Goal: Book appointment/travel/reservation

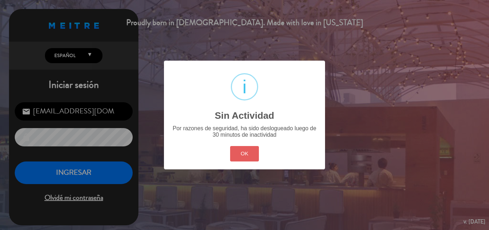
click at [240, 155] on button "OK" at bounding box center [244, 153] width 29 height 15
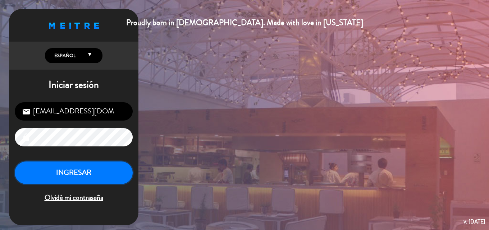
click at [84, 169] on button "INGRESAR" at bounding box center [74, 173] width 118 height 23
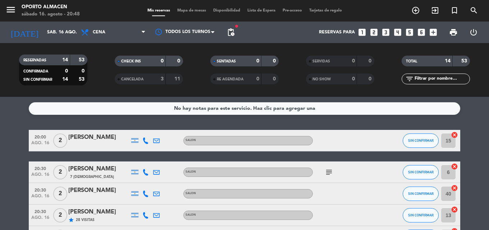
click at [395, 29] on icon "looks_4" at bounding box center [397, 32] width 9 height 9
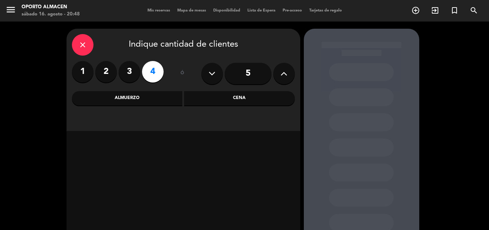
click at [228, 98] on div "Cena" at bounding box center [239, 98] width 111 height 14
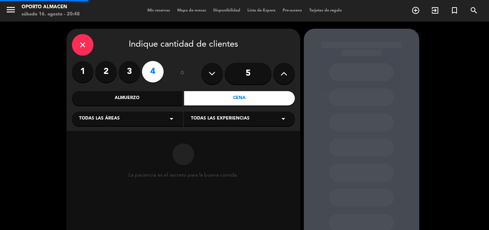
click at [166, 97] on div "Almuerzo" at bounding box center [127, 98] width 111 height 14
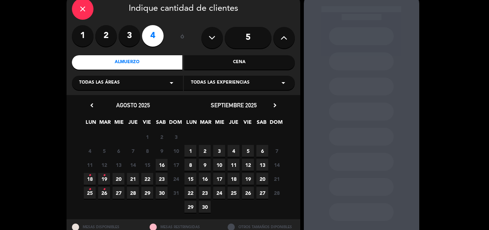
click at [164, 167] on span "16" at bounding box center [162, 165] width 12 height 12
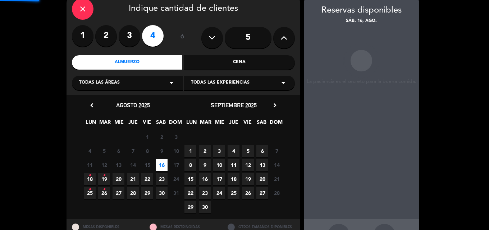
scroll to position [29, 0]
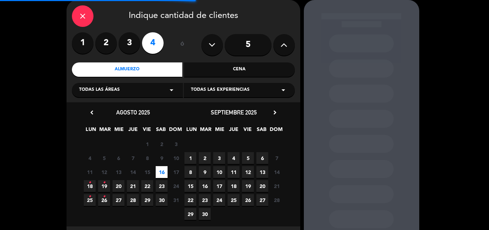
click at [90, 188] on icon "•" at bounding box center [89, 183] width 3 height 12
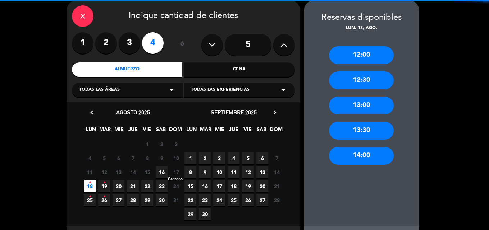
click at [174, 171] on span "17" at bounding box center [176, 172] width 12 height 12
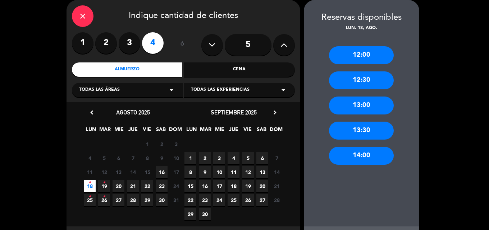
click at [152, 89] on div "Todas las áreas arrow_drop_down" at bounding box center [127, 90] width 111 height 14
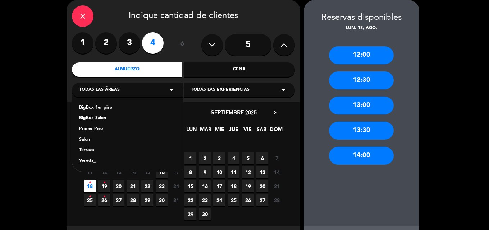
click at [107, 117] on div "BigBox Salon" at bounding box center [127, 118] width 97 height 7
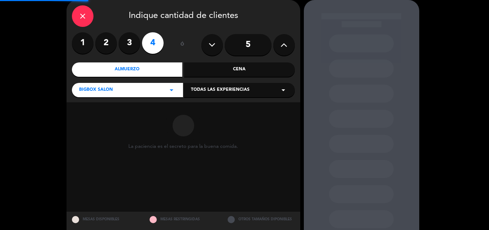
click at [224, 93] on span "Todas las experiencias" at bounding box center [220, 90] width 59 height 7
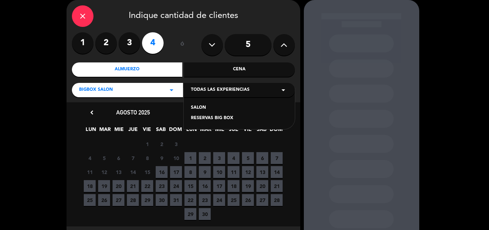
click at [206, 116] on div "RESERVAS BIG BOX" at bounding box center [239, 118] width 97 height 7
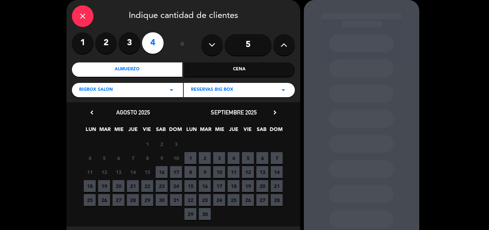
click at [174, 174] on span "17" at bounding box center [176, 172] width 12 height 12
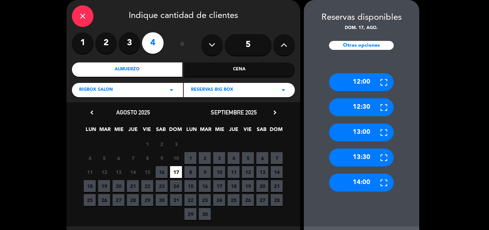
click at [362, 140] on div "13:00" at bounding box center [361, 133] width 65 height 18
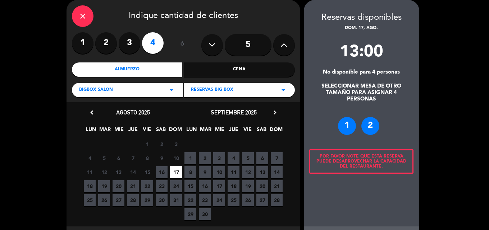
click at [367, 126] on div "2" at bounding box center [370, 126] width 18 height 18
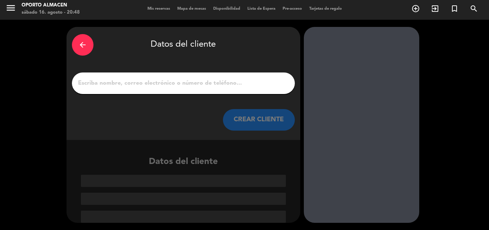
scroll to position [2, 0]
paste input "[PERSON_NAME]"
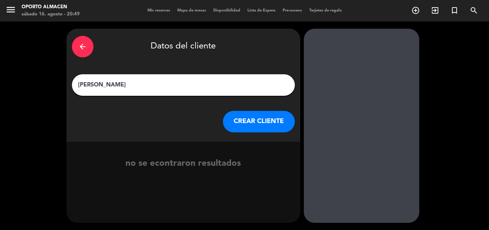
type input "[PERSON_NAME]"
click at [254, 120] on button "CREAR CLIENTE" at bounding box center [259, 122] width 72 height 22
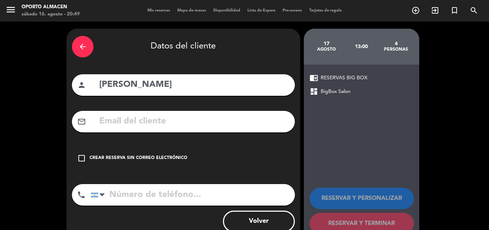
paste input "[EMAIL_ADDRESS][DOMAIN_NAME]"
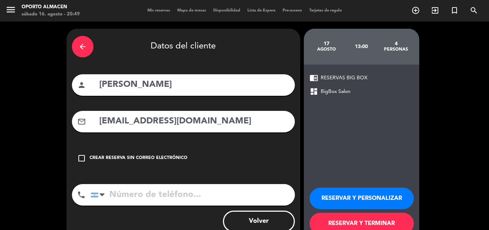
type input "[EMAIL_ADDRESS][DOMAIN_NAME]"
paste input "01164458044"
type input "01164458044"
click at [363, 198] on button "RESERVAR Y PERSONALIZAR" at bounding box center [361, 199] width 104 height 22
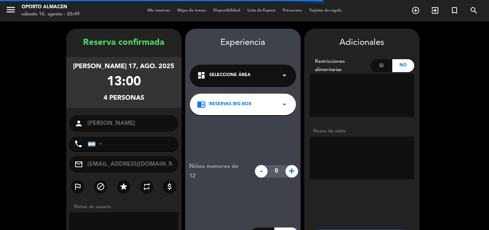
type input "[PHONE_NUMBER]"
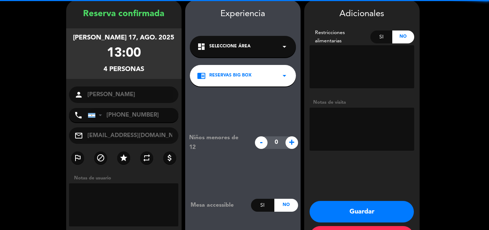
click at [347, 137] on textarea at bounding box center [361, 129] width 105 height 43
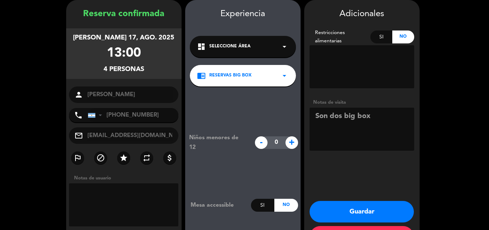
type textarea "Son dos big box"
click at [368, 215] on button "Guardar" at bounding box center [361, 212] width 104 height 22
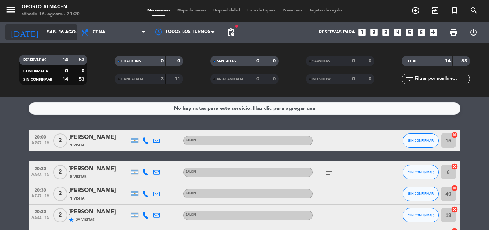
click at [58, 36] on input "sáb. 16 ago." at bounding box center [73, 32] width 61 height 12
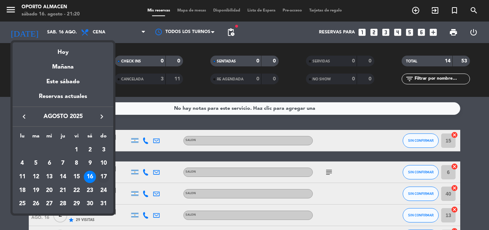
click at [104, 174] on div "17" at bounding box center [103, 177] width 12 height 12
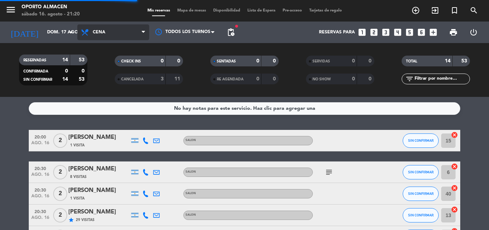
click at [128, 28] on span "Cena" at bounding box center [113, 32] width 72 height 16
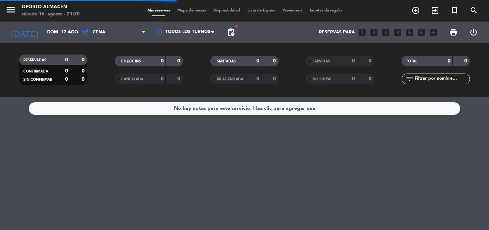
click at [128, 74] on div "CANCELADA 0 0" at bounding box center [149, 79] width 68 height 11
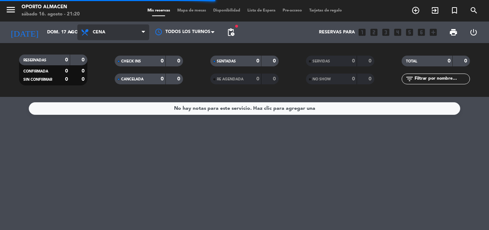
click at [120, 27] on span "Cena" at bounding box center [113, 32] width 72 height 16
click at [108, 27] on span "Cena" at bounding box center [113, 32] width 72 height 16
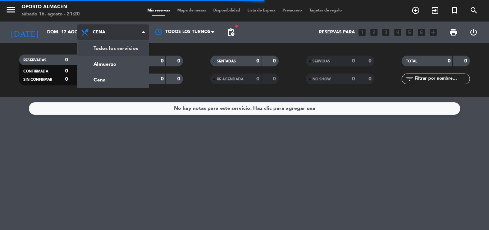
click at [107, 61] on div "menu Oporto Almacen sábado 16. agosto - 21:20 Mis reservas Mapa de mesas Dispon…" at bounding box center [244, 48] width 489 height 97
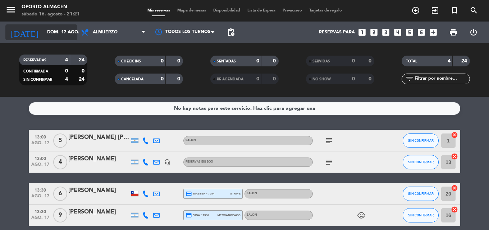
click at [47, 35] on input "dom. 17 ago." at bounding box center [73, 32] width 61 height 12
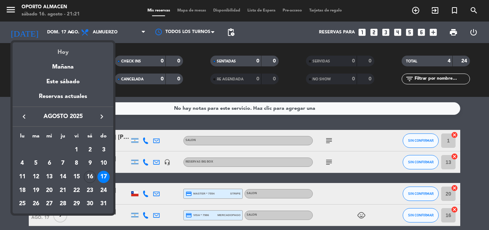
click at [64, 48] on div "Hoy" at bounding box center [63, 49] width 101 height 15
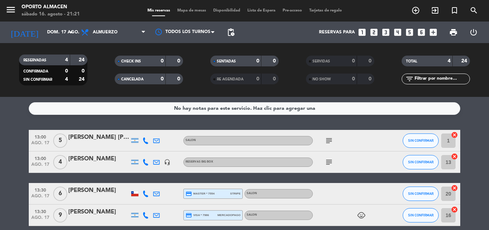
type input "sáb. 16 ago."
